Goal: Book appointment/travel/reservation

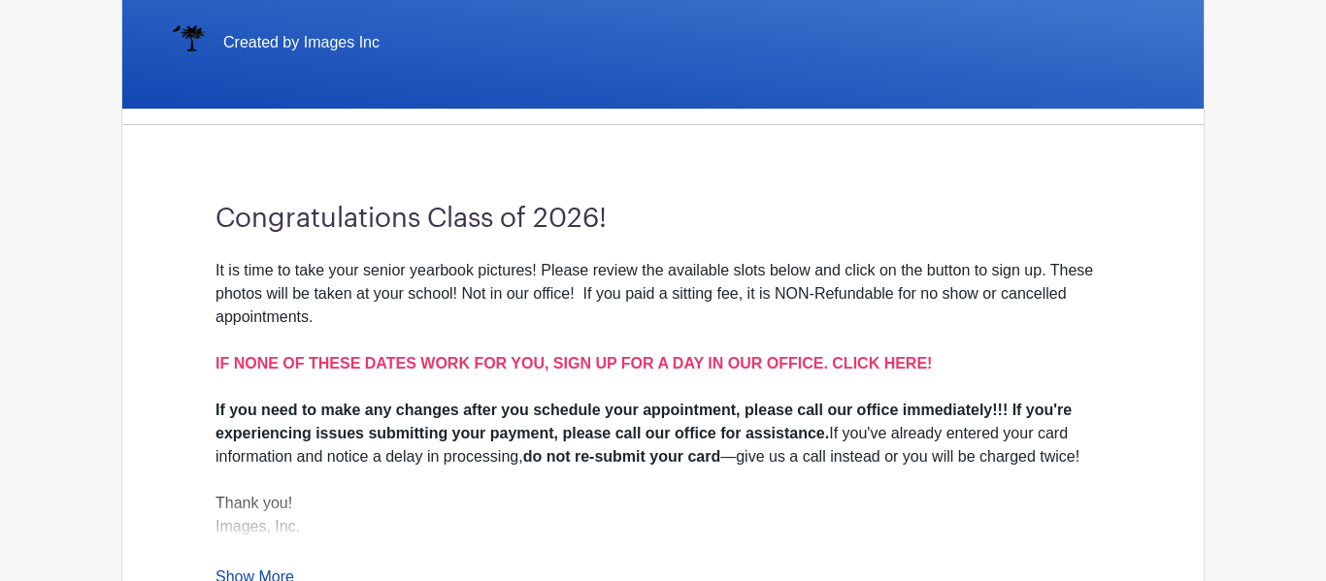
scroll to position [445, 0]
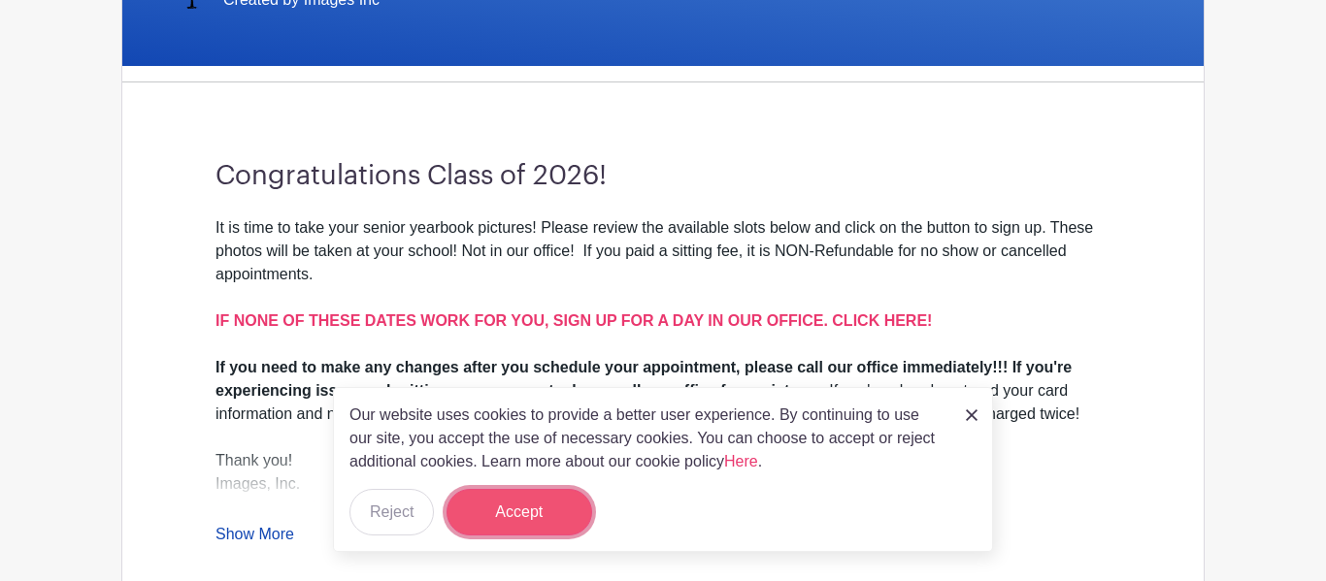
click at [531, 509] on button "Accept" at bounding box center [519, 512] width 146 height 47
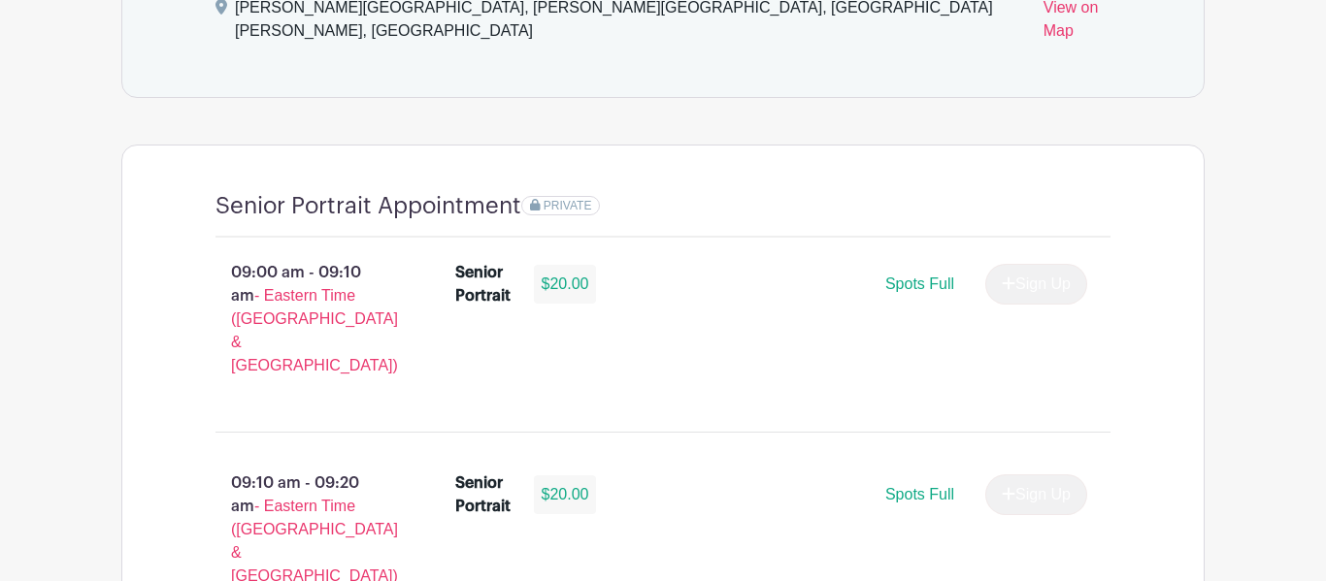
scroll to position [1285, 0]
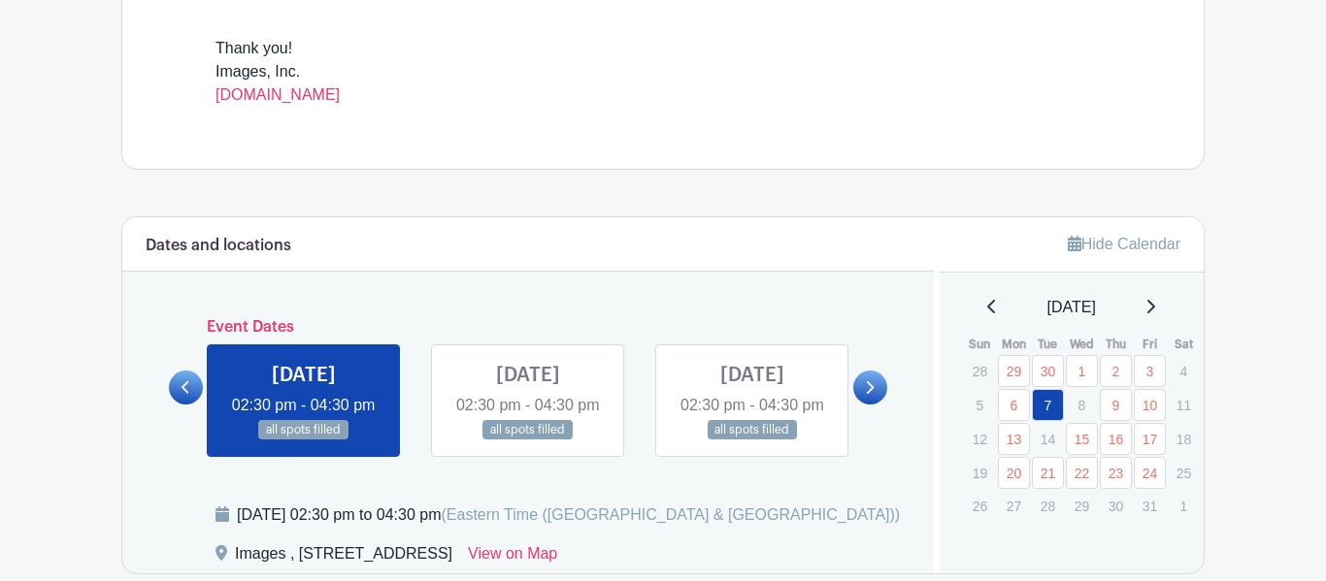
scroll to position [832, 0]
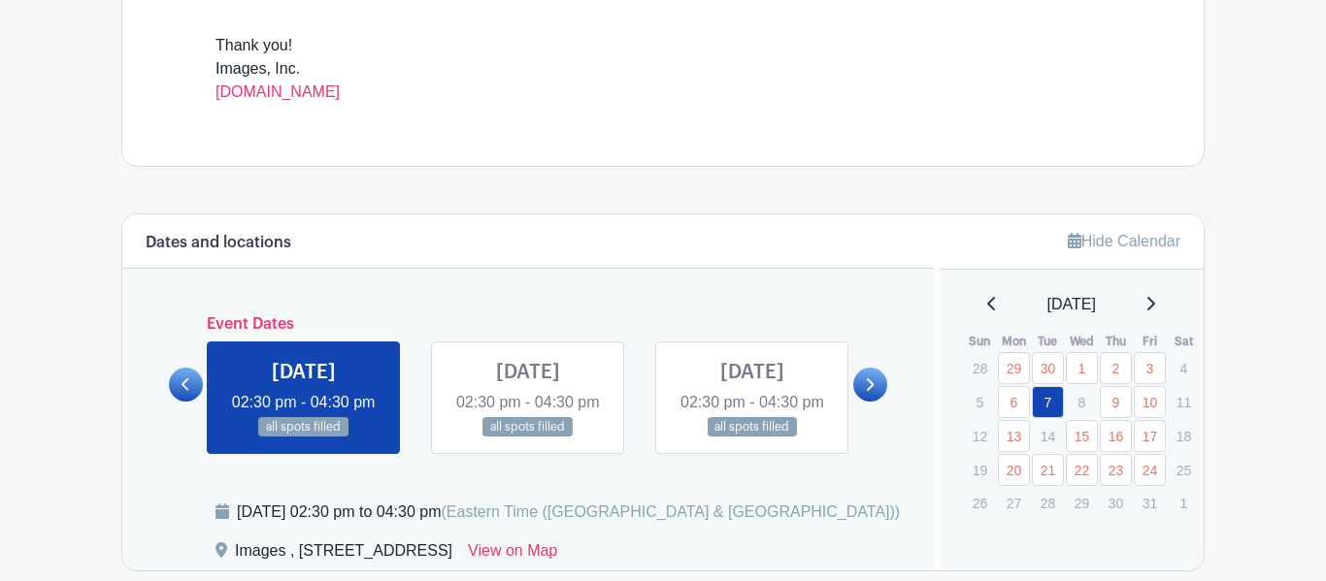
click at [870, 392] on icon at bounding box center [869, 384] width 9 height 15
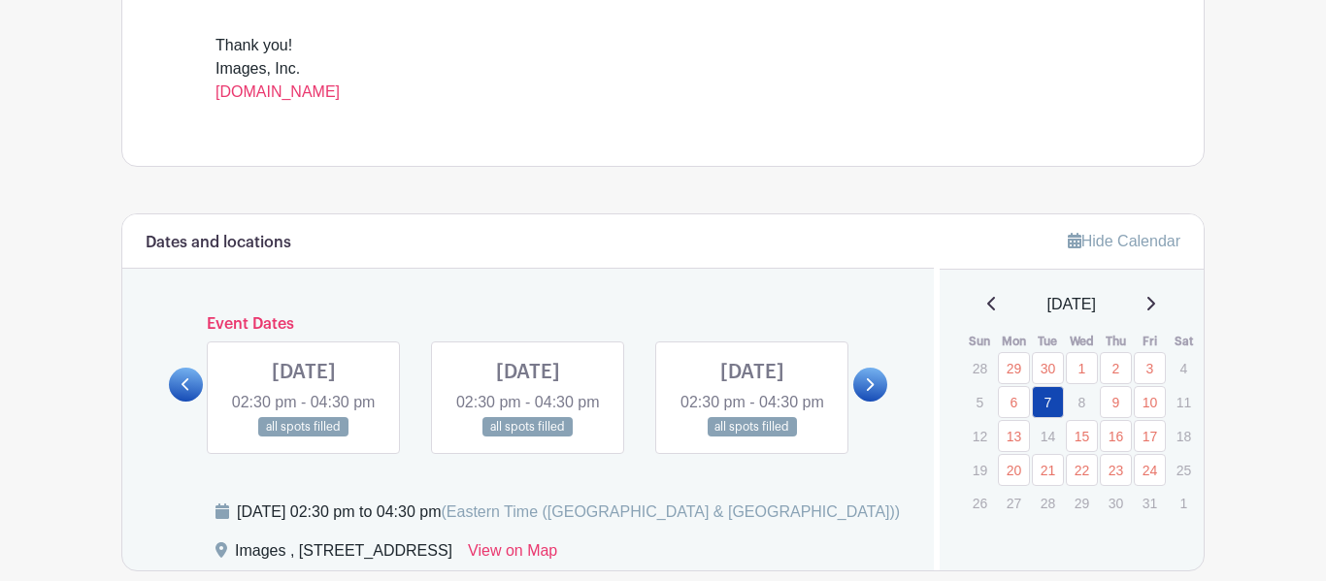
click at [870, 392] on icon at bounding box center [869, 384] width 9 height 15
click at [868, 402] on link at bounding box center [870, 385] width 34 height 34
click at [870, 391] on icon at bounding box center [871, 384] width 8 height 13
click at [870, 392] on icon at bounding box center [869, 384] width 9 height 15
click at [870, 391] on icon at bounding box center [871, 384] width 8 height 13
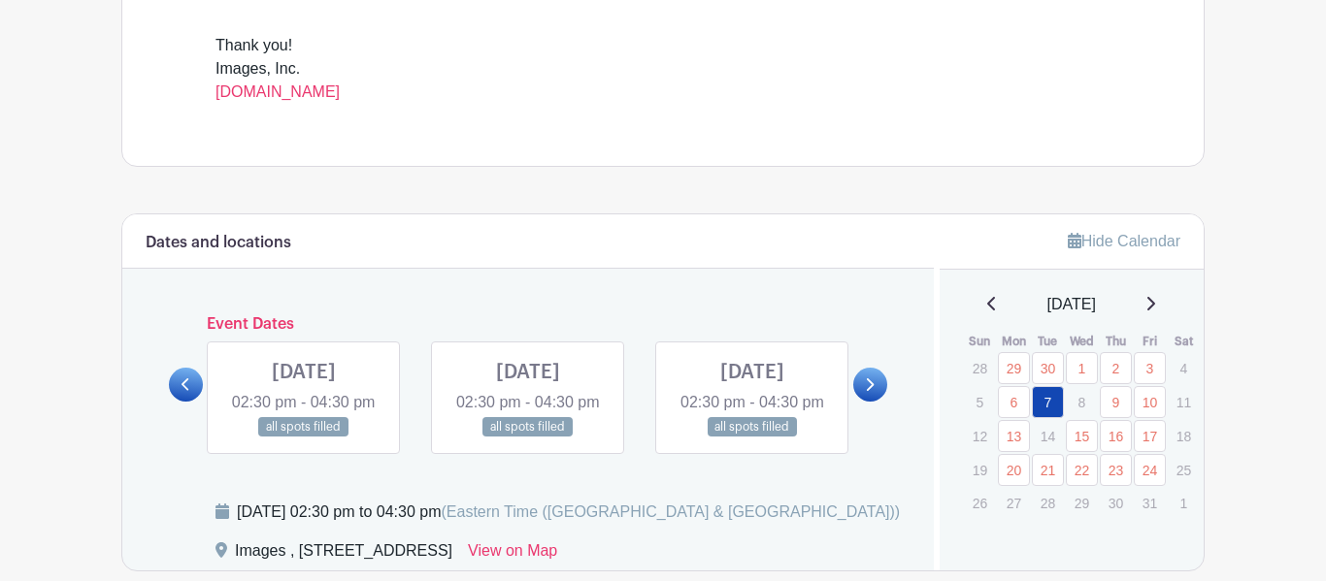
click at [869, 392] on icon at bounding box center [869, 384] width 9 height 15
click at [870, 392] on icon at bounding box center [869, 384] width 9 height 15
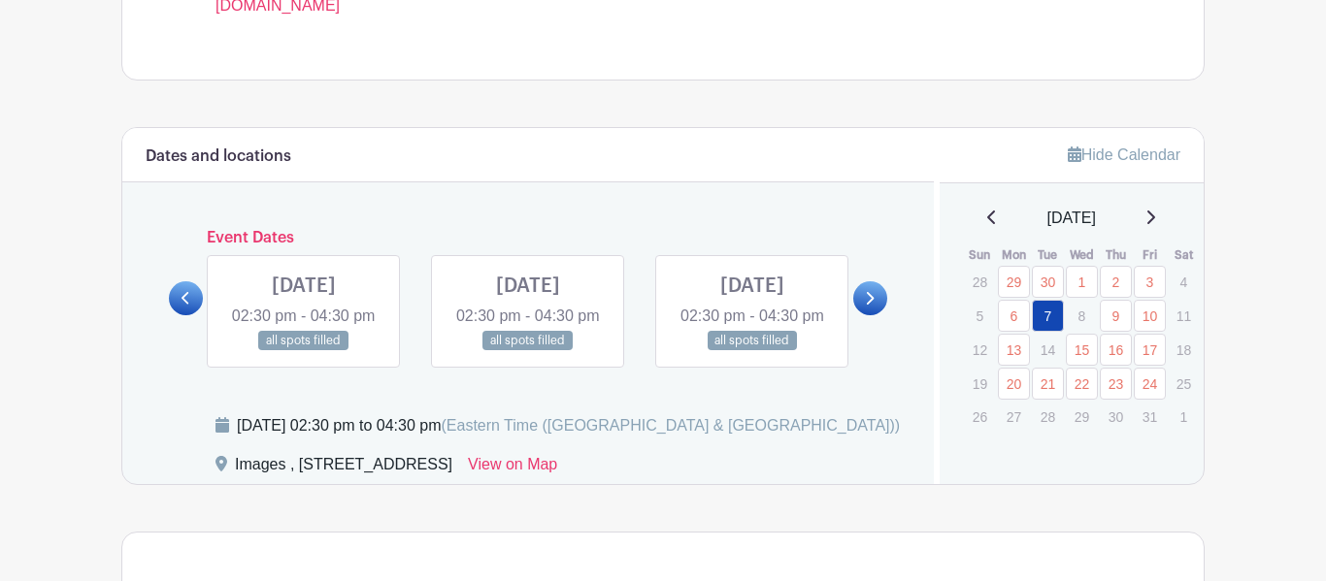
scroll to position [970, 0]
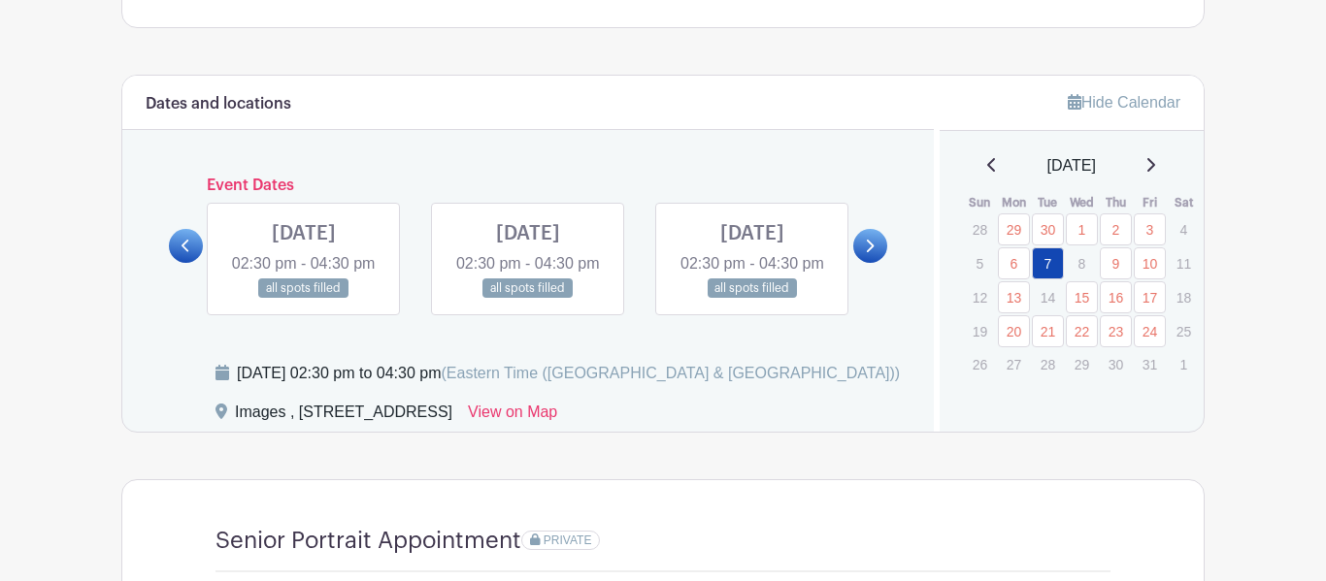
click at [872, 253] on icon at bounding box center [869, 246] width 9 height 15
